Goal: Task Accomplishment & Management: Manage account settings

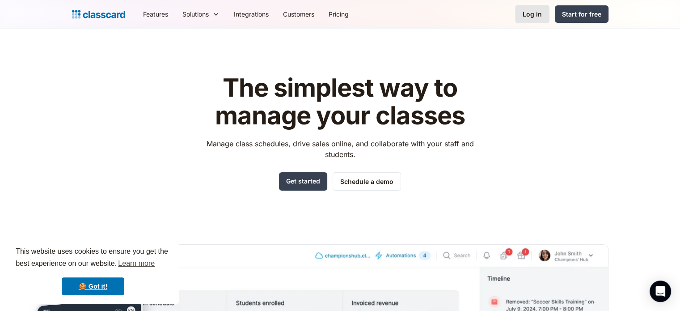
click at [529, 17] on div "Log in" at bounding box center [532, 13] width 19 height 9
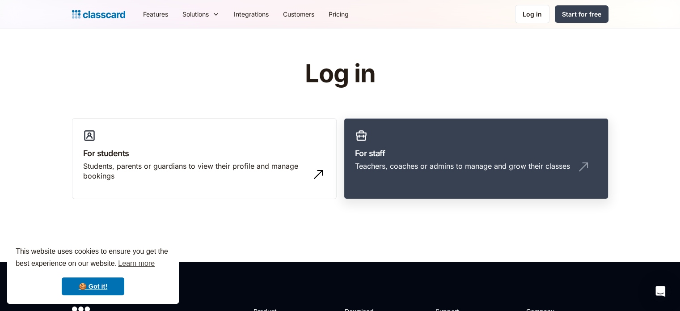
click at [495, 169] on div "Teachers, coaches or admins to manage and grow their classes" at bounding box center [462, 166] width 215 height 10
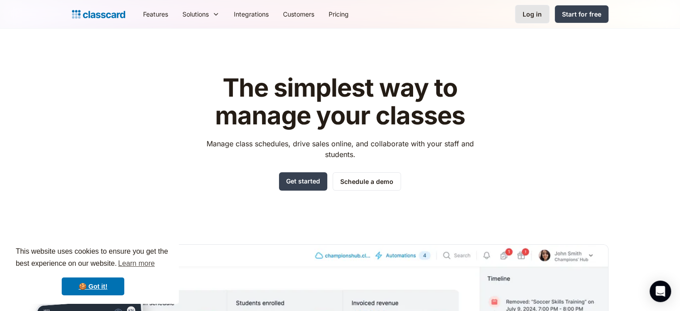
click at [529, 17] on div "Log in" at bounding box center [532, 13] width 19 height 9
